Goal: Check status: Check status

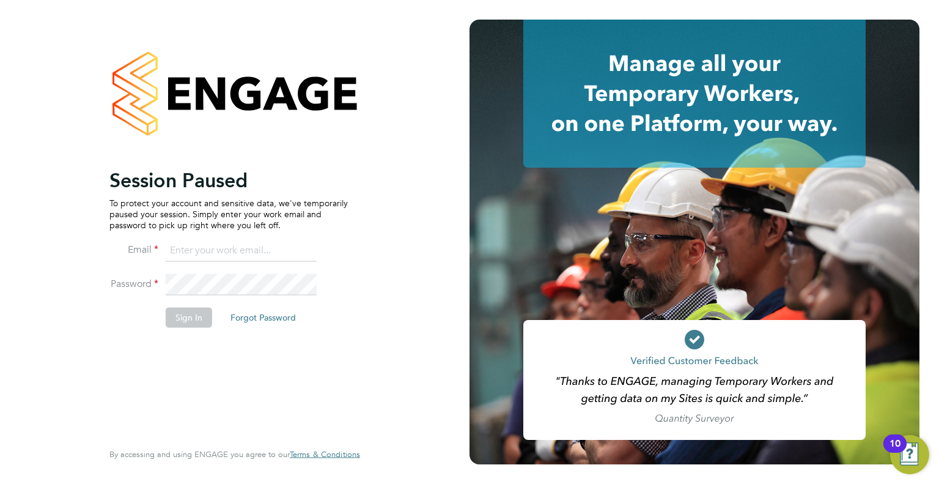
click at [216, 250] on input at bounding box center [241, 251] width 151 height 22
type input "[PERSON_NAME][EMAIL_ADDRESS][PERSON_NAME][DOMAIN_NAME]"
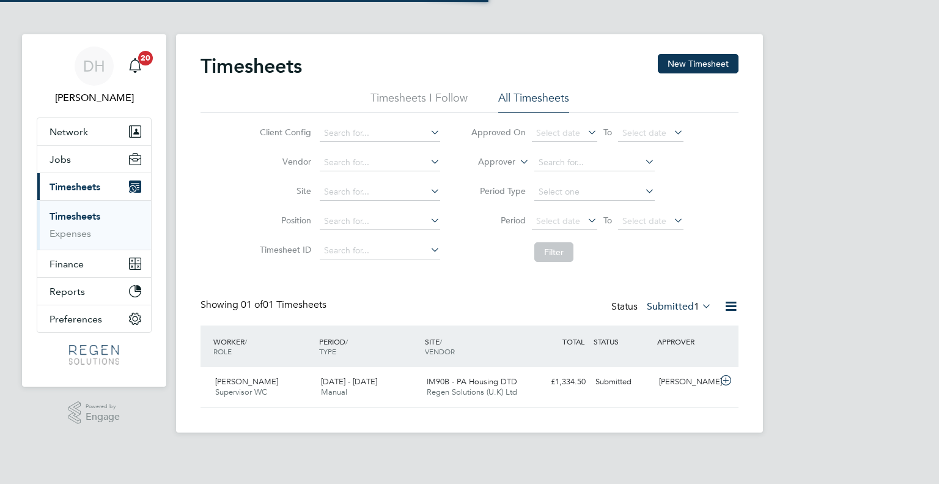
scroll to position [31, 106]
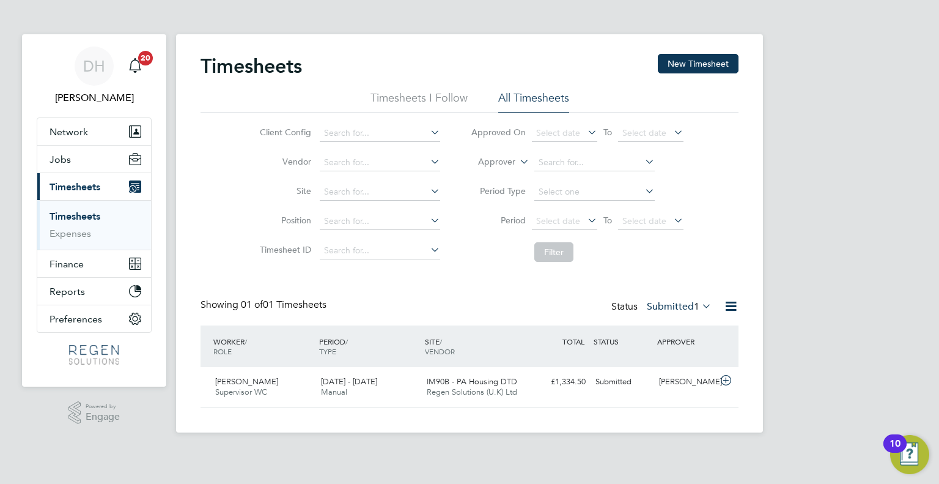
click at [675, 306] on label "Submitted 1" at bounding box center [679, 306] width 65 height 12
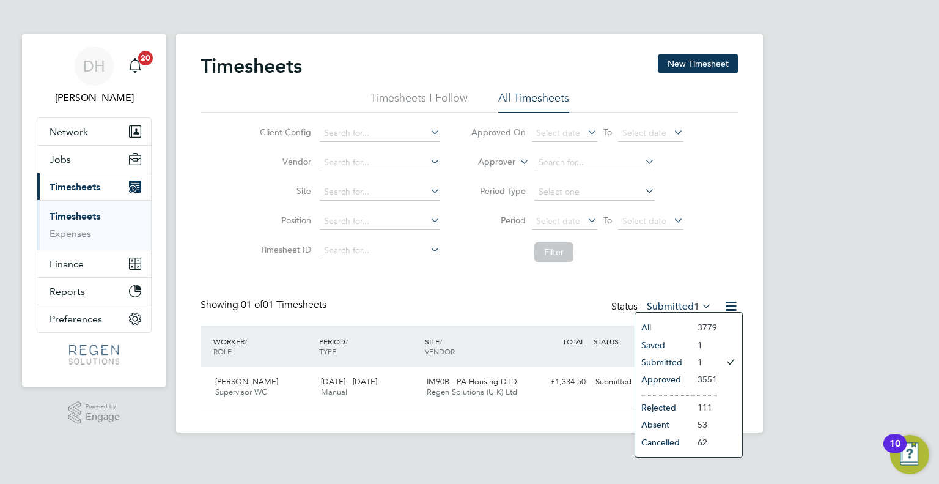
click at [665, 383] on li "Approved" at bounding box center [663, 379] width 56 height 17
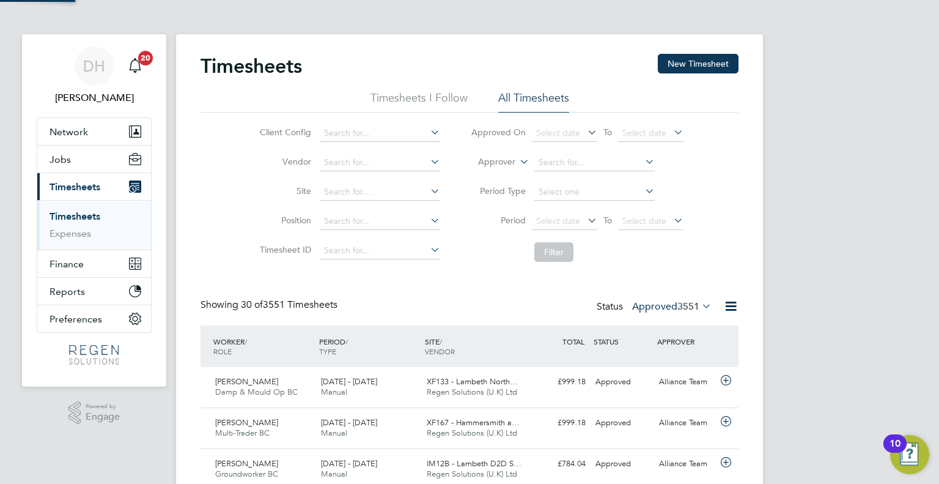
scroll to position [0, 0]
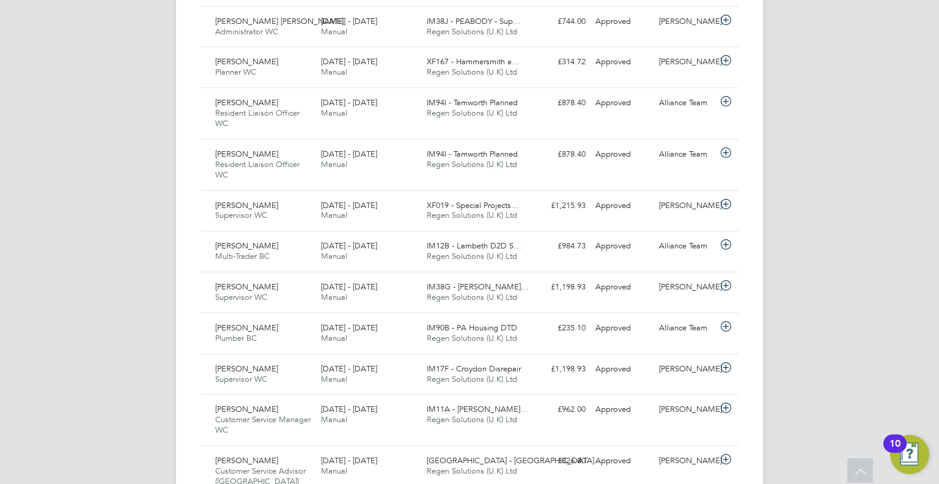
click at [477, 281] on span "IM38G - [PERSON_NAME]…" at bounding box center [478, 286] width 102 height 10
